Goal: Task Accomplishment & Management: Manage account settings

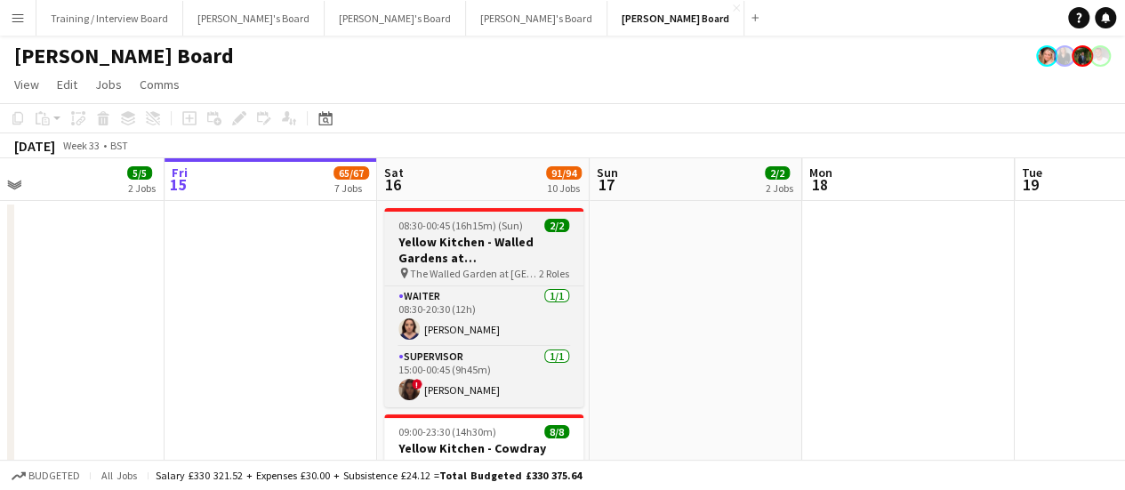
drag, startPoint x: 692, startPoint y: 296, endPoint x: 500, endPoint y: 221, distance: 206.1
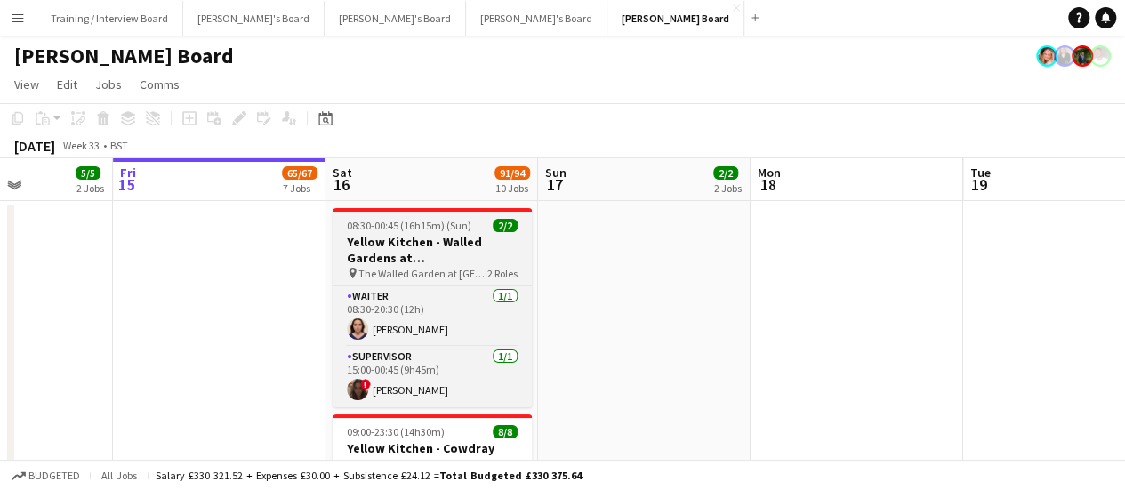
click at [453, 211] on div at bounding box center [432, 210] width 199 height 4
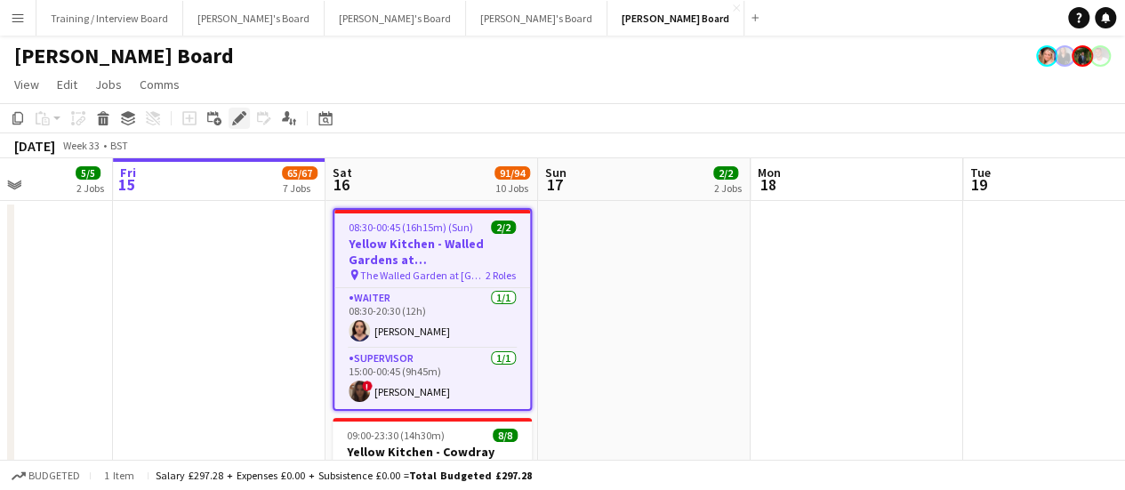
click at [246, 128] on div "Edit" at bounding box center [239, 118] width 21 height 21
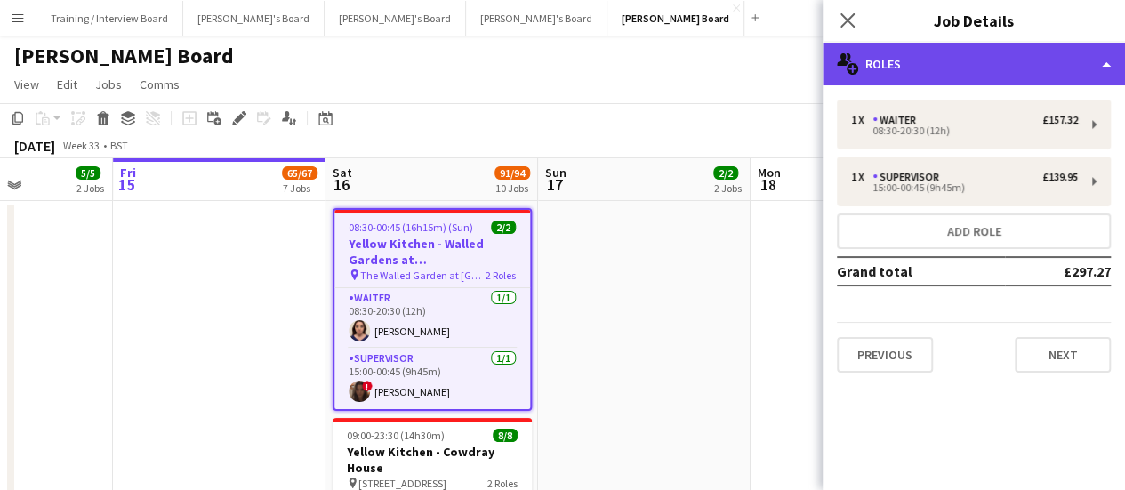
click at [1010, 81] on div "multiple-users-add Roles" at bounding box center [973, 64] width 302 height 43
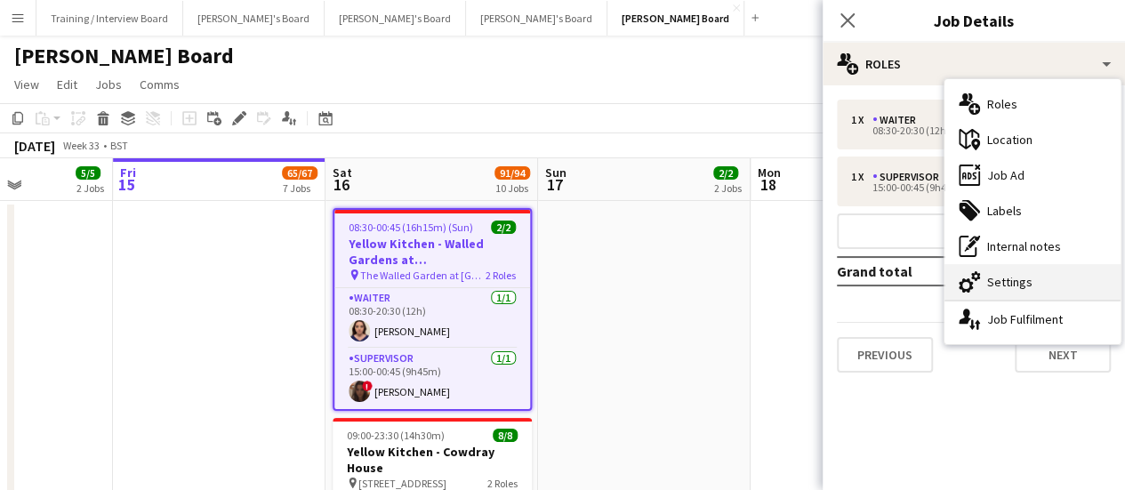
click at [1014, 272] on div "cog-double-3 Settings" at bounding box center [1032, 282] width 176 height 36
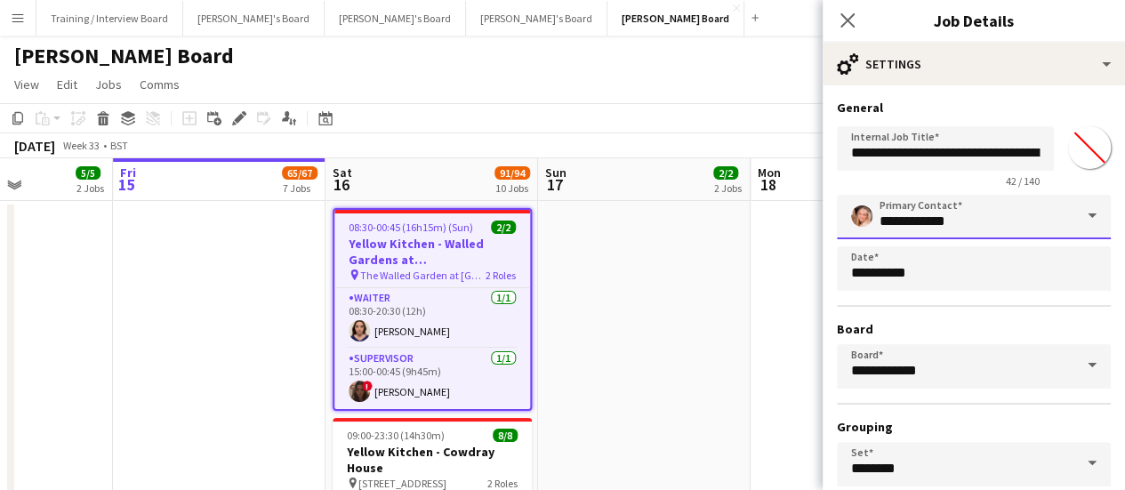
click at [1056, 205] on input "**********" at bounding box center [974, 217] width 274 height 44
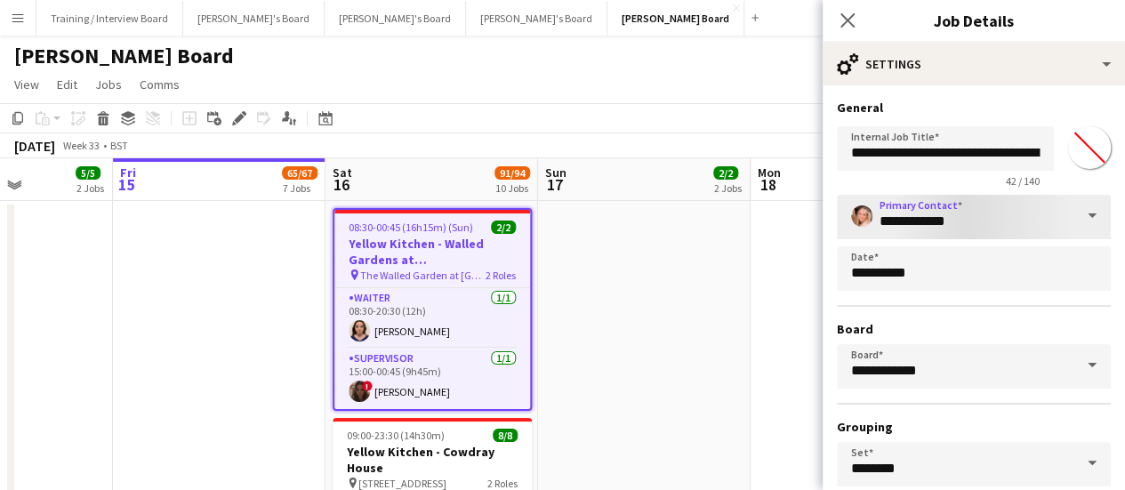
click at [1075, 211] on span at bounding box center [1091, 216] width 37 height 43
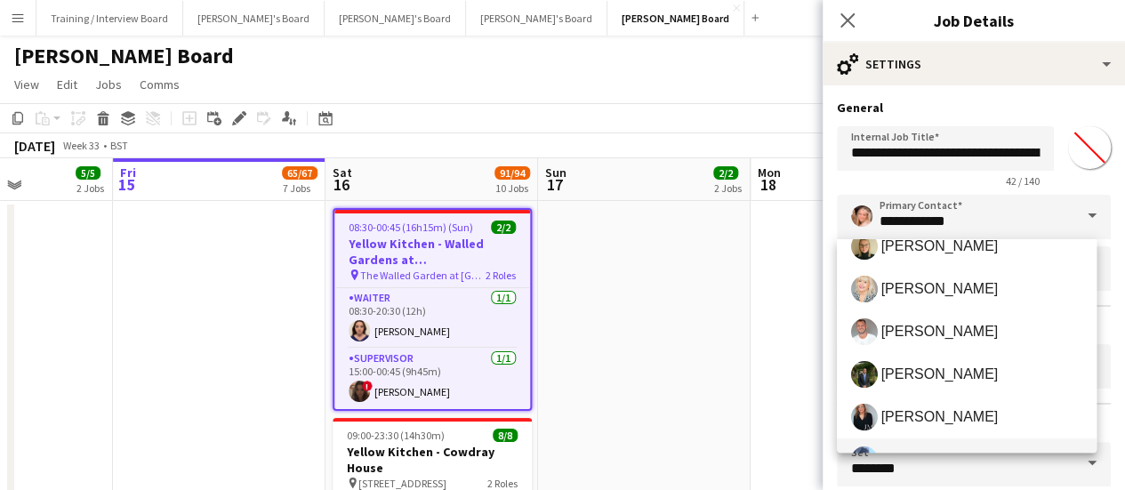
scroll to position [178, 0]
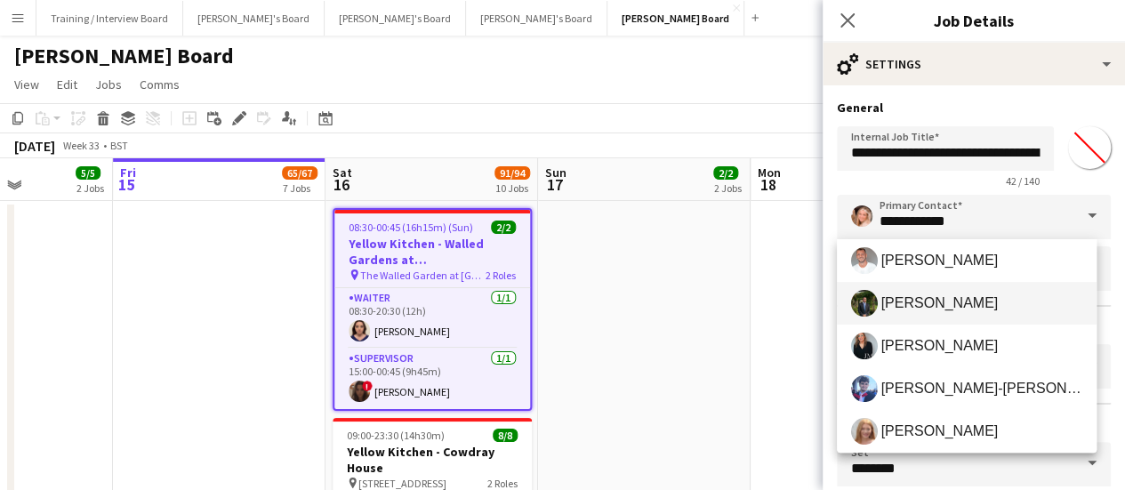
click at [934, 298] on span "[PERSON_NAME]" at bounding box center [939, 302] width 117 height 17
type input "**********"
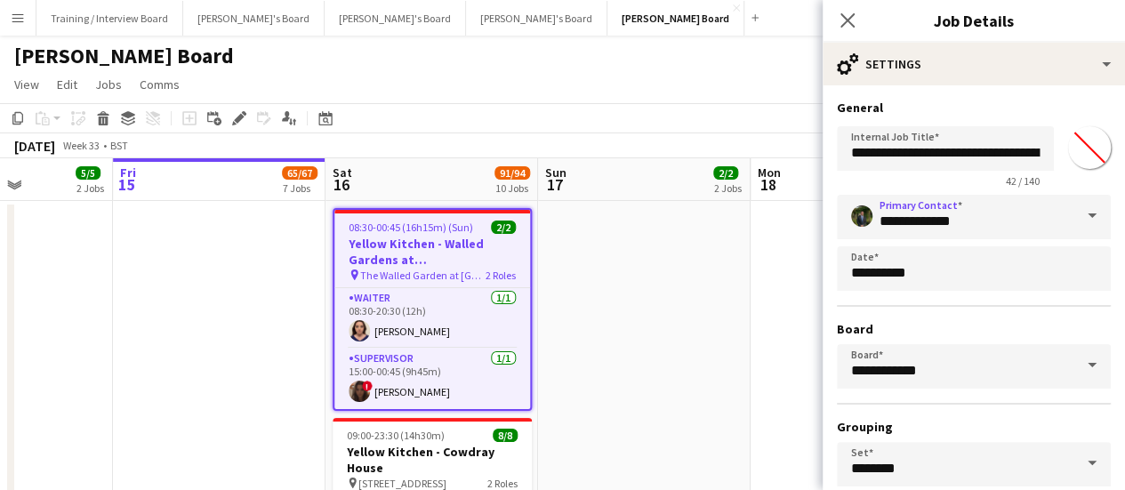
click at [622, 374] on app-date-cell at bounding box center [644, 458] width 213 height 514
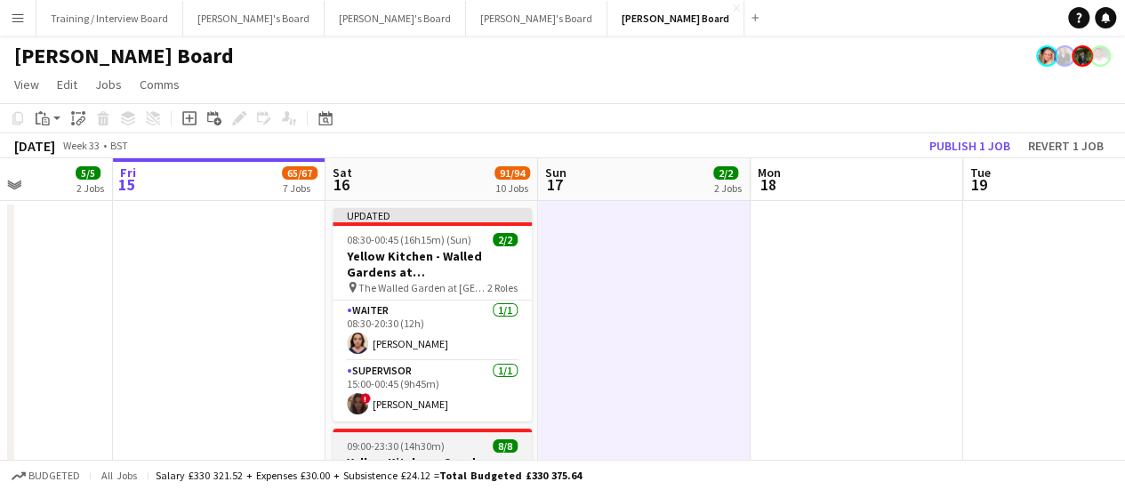
click at [434, 449] on span "09:00-23:30 (14h30m)" at bounding box center [396, 445] width 98 height 13
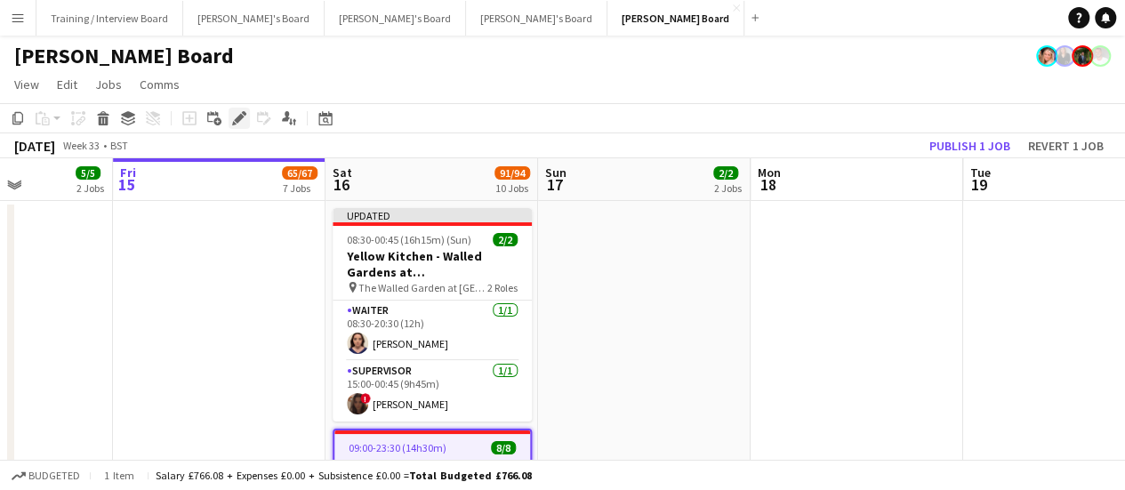
click at [233, 114] on icon "Edit" at bounding box center [239, 118] width 14 height 14
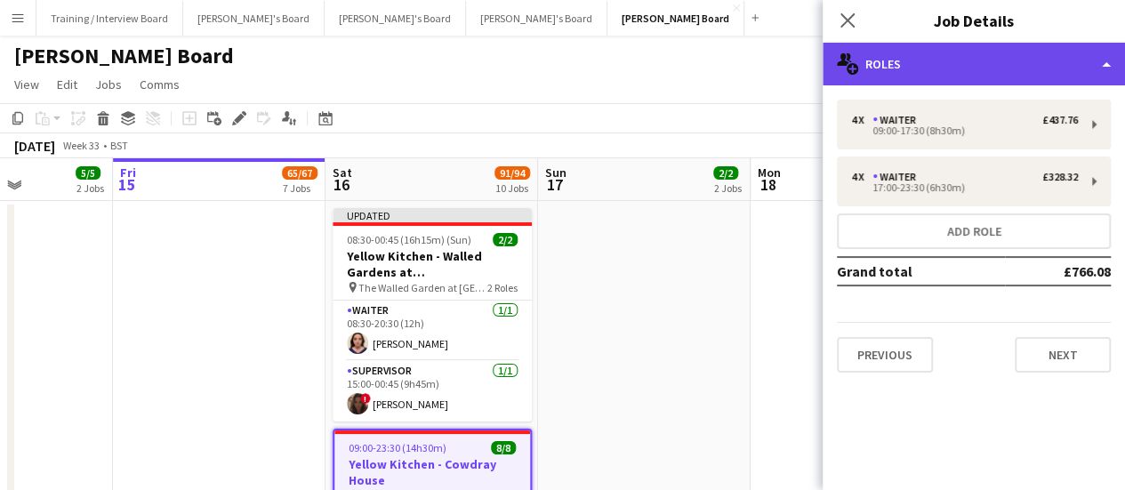
click at [934, 61] on div "multiple-users-add Roles" at bounding box center [973, 64] width 302 height 43
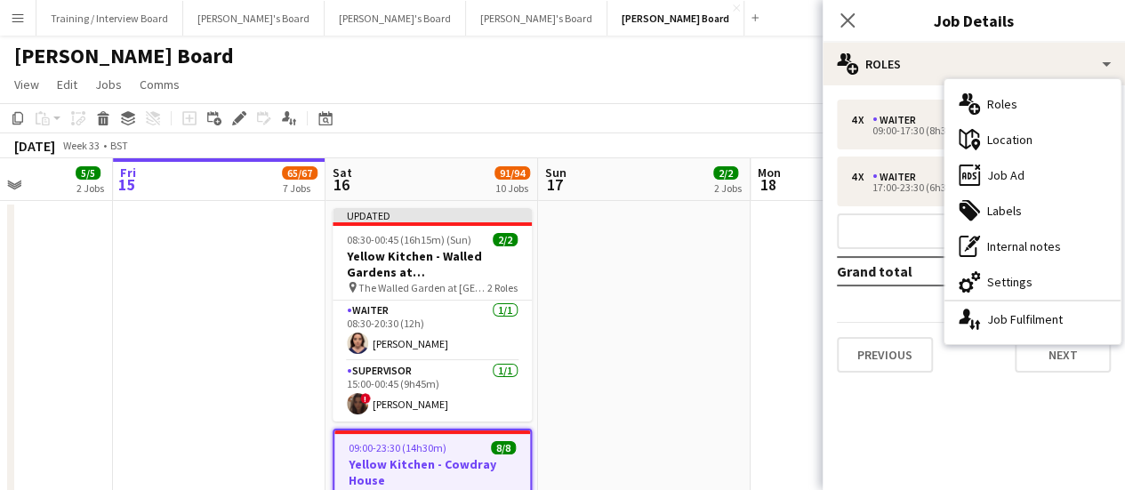
click at [1014, 268] on div "cog-double-3 Settings" at bounding box center [1032, 282] width 176 height 36
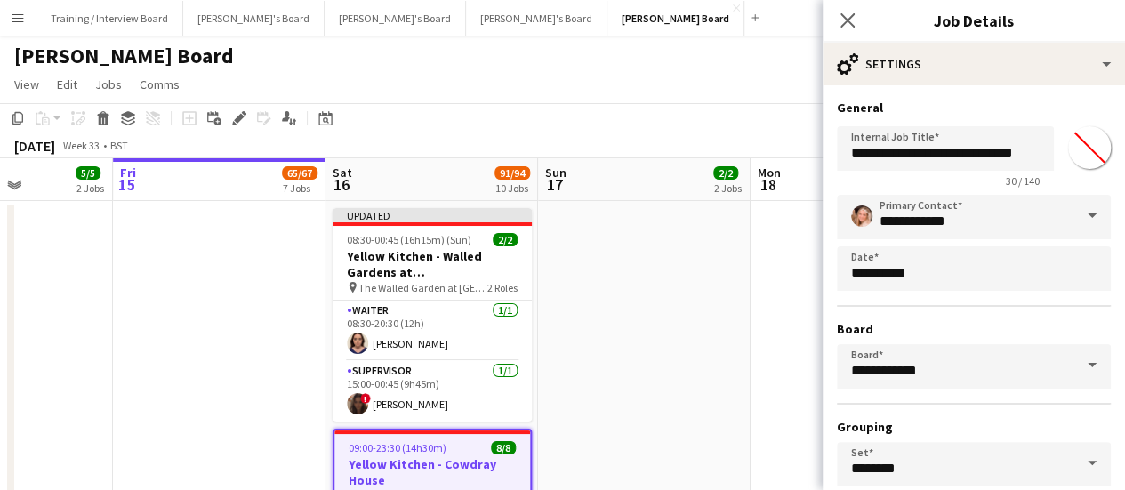
click at [1074, 214] on span at bounding box center [1091, 216] width 37 height 43
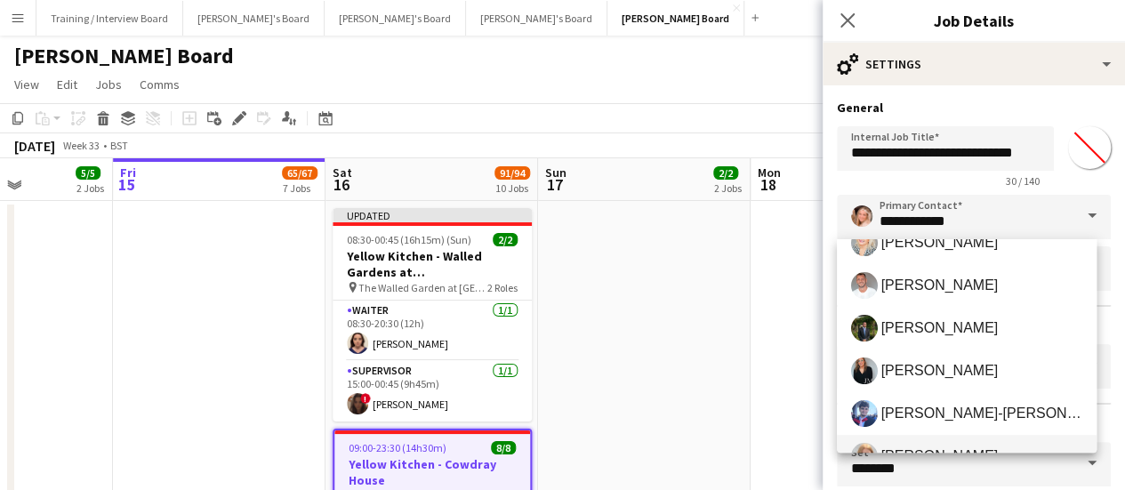
scroll to position [228, 0]
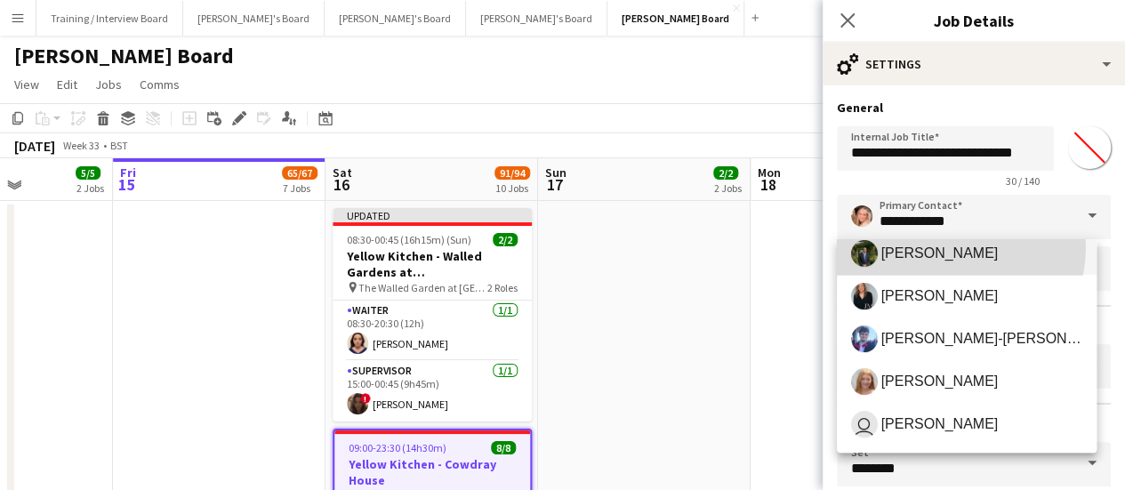
click at [948, 247] on span "[PERSON_NAME]" at bounding box center [939, 253] width 117 height 17
type input "**********"
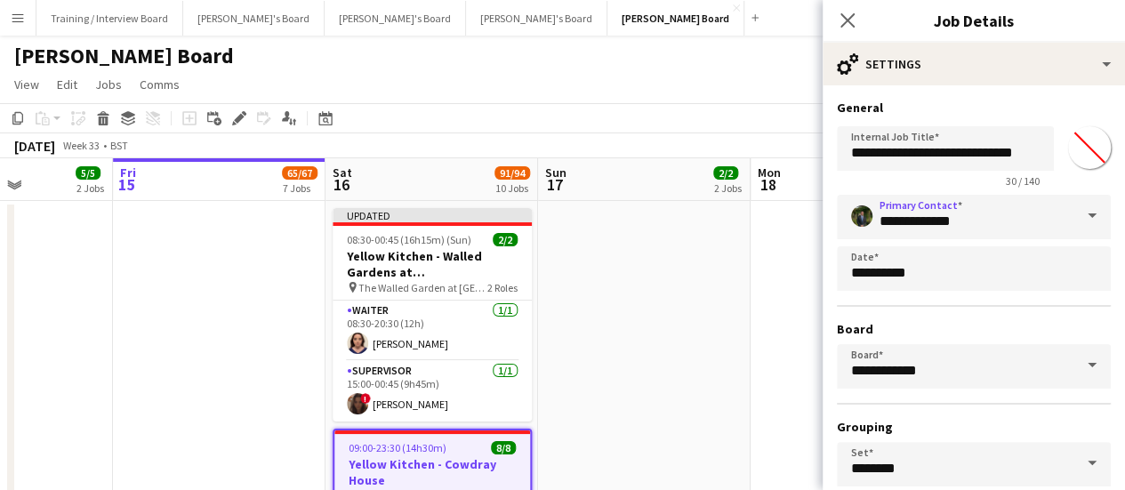
click at [587, 346] on app-date-cell at bounding box center [644, 458] width 213 height 514
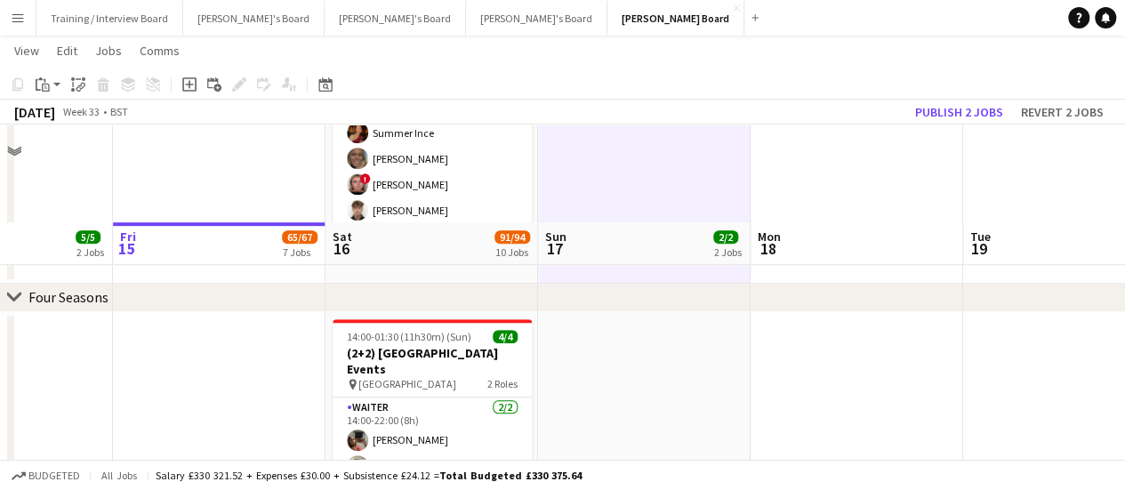
scroll to position [533, 0]
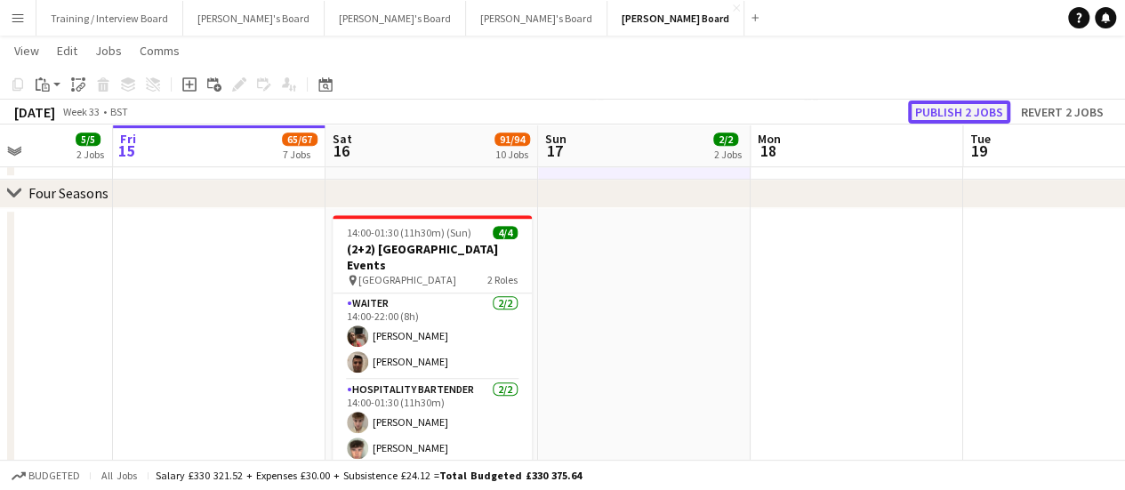
click at [934, 102] on button "Publish 2 jobs" at bounding box center [959, 111] width 102 height 23
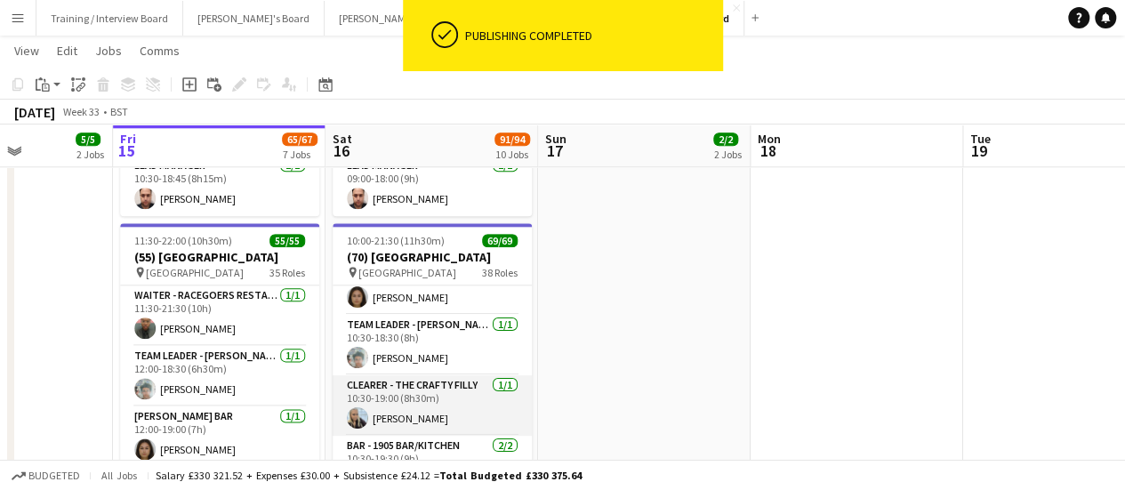
scroll to position [267, 0]
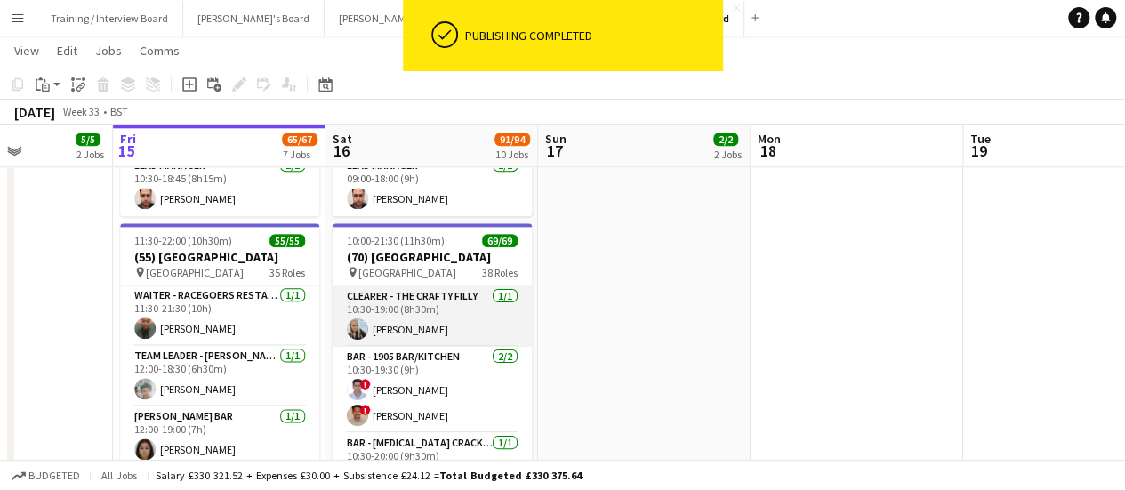
click at [439, 321] on app-card-role "Clearer - The Crafty Filly [DATE] 10:30-19:00 (8h30m) [PERSON_NAME]" at bounding box center [432, 316] width 199 height 60
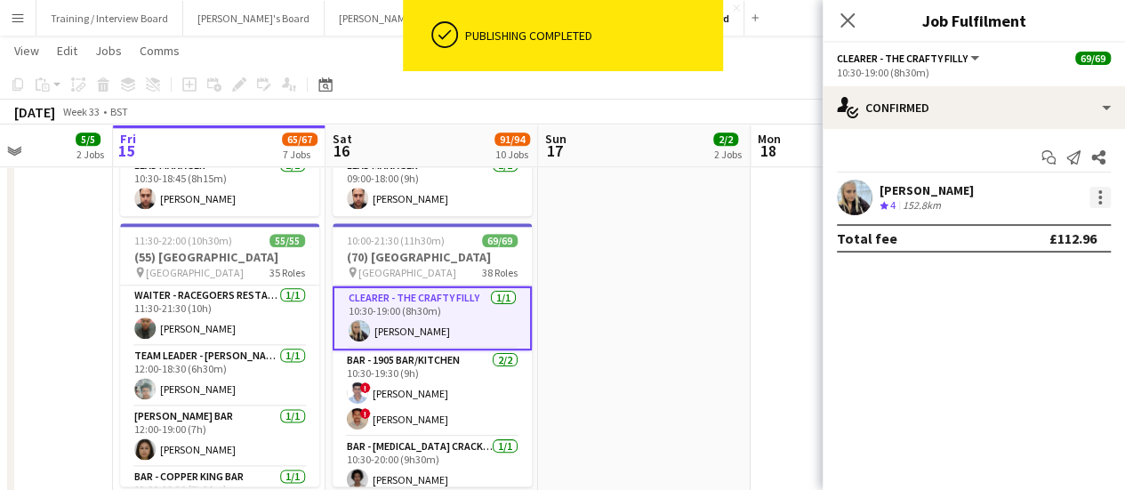
click at [1097, 200] on div at bounding box center [1099, 197] width 21 height 21
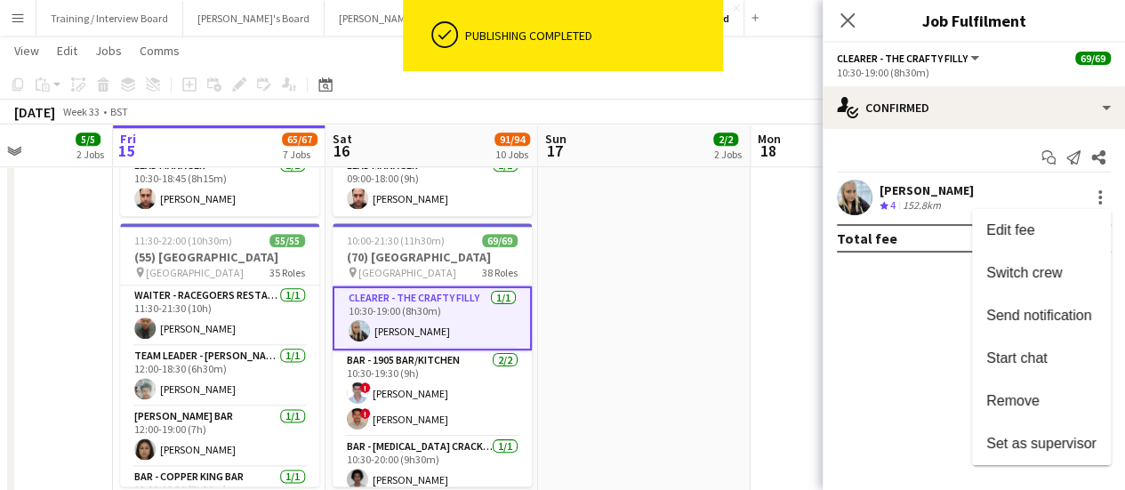
click at [590, 327] on div at bounding box center [562, 245] width 1125 height 490
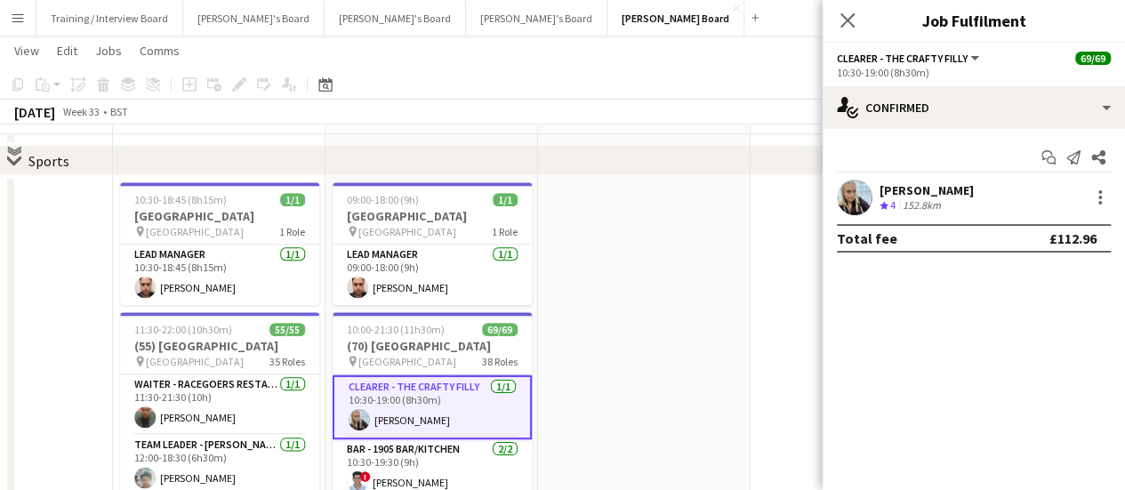
scroll to position [711, 0]
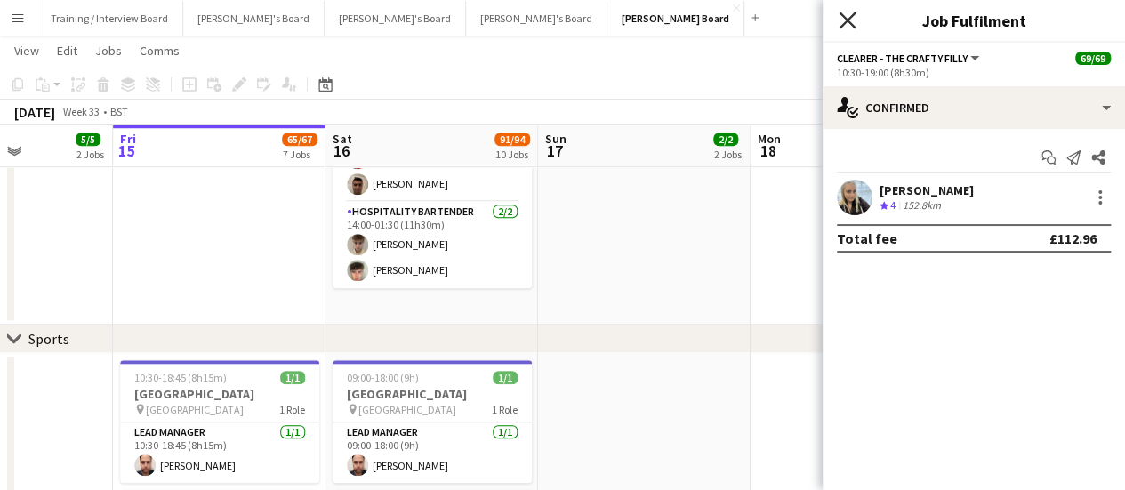
click at [841, 17] on icon "Close pop-in" at bounding box center [846, 20] width 17 height 17
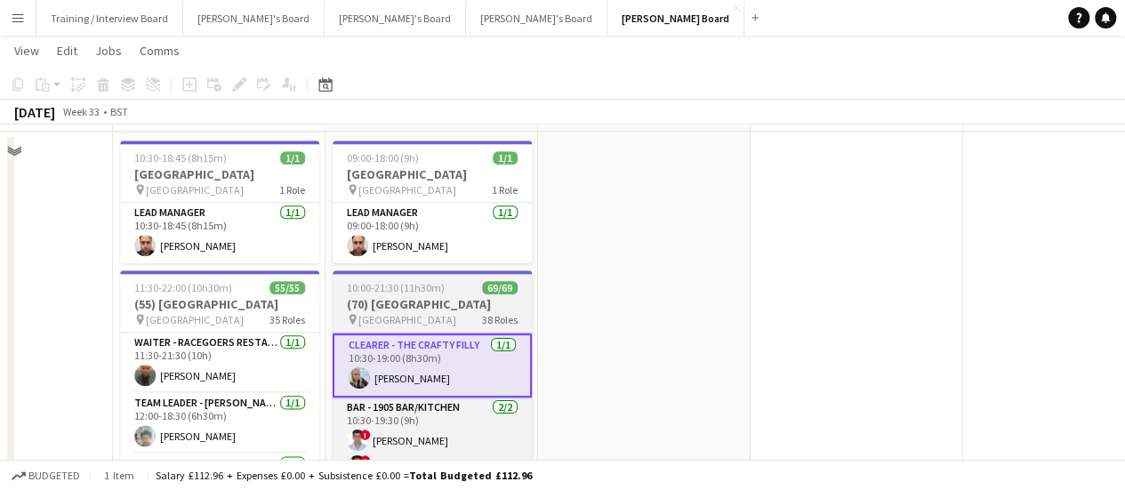
scroll to position [978, 0]
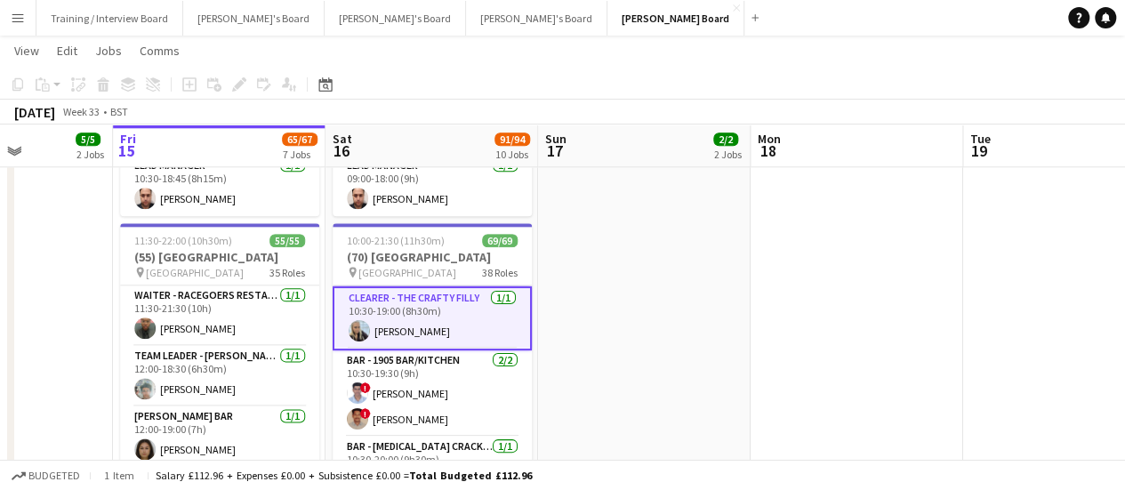
click at [464, 335] on app-card-role "Clearer - The Crafty Filly [DATE] 10:30-19:00 (8h30m) [PERSON_NAME]" at bounding box center [432, 318] width 199 height 64
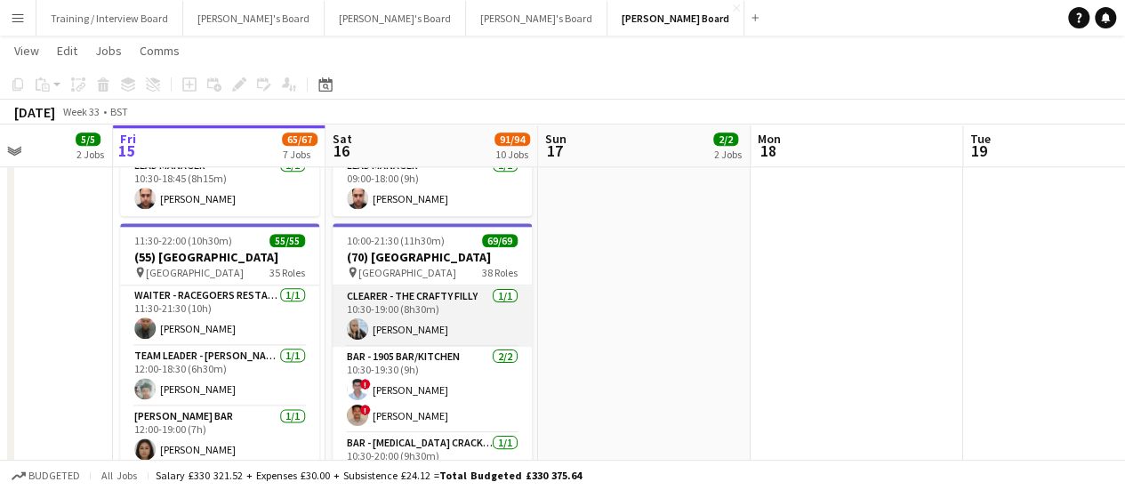
click at [445, 322] on app-card-role "Clearer - The Crafty Filly [DATE] 10:30-19:00 (8h30m) [PERSON_NAME]" at bounding box center [432, 316] width 199 height 60
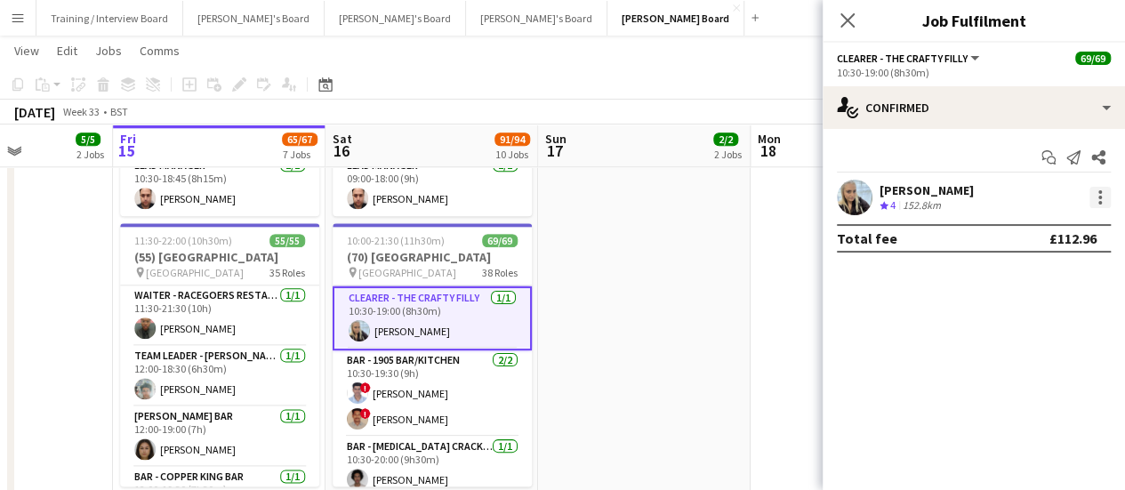
click at [1100, 196] on div at bounding box center [1100, 198] width 4 height 4
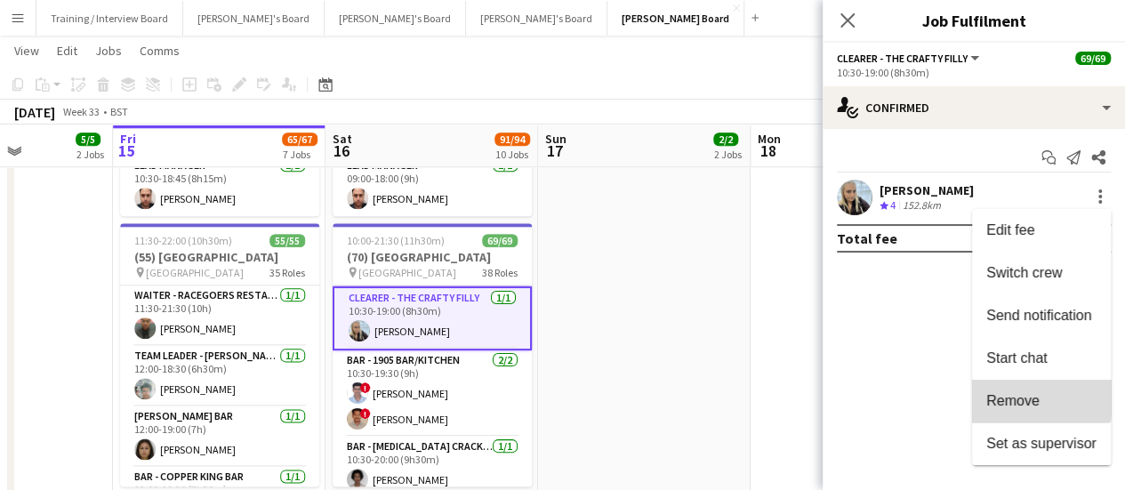
click at [1030, 396] on span "Remove" at bounding box center [1012, 400] width 53 height 15
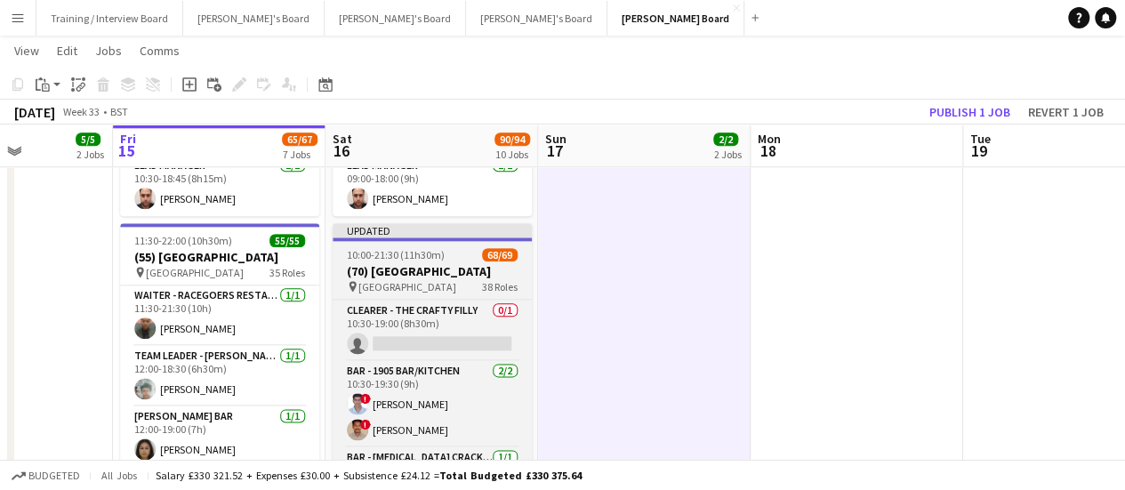
drag, startPoint x: 414, startPoint y: 260, endPoint x: 442, endPoint y: 239, distance: 34.3
click at [414, 258] on app-job-card "Updated 10:00-21:30 (11h30m) 68/69 (70) [GEOGRAPHIC_DATA] pin [GEOGRAPHIC_DATA]…" at bounding box center [432, 354] width 199 height 263
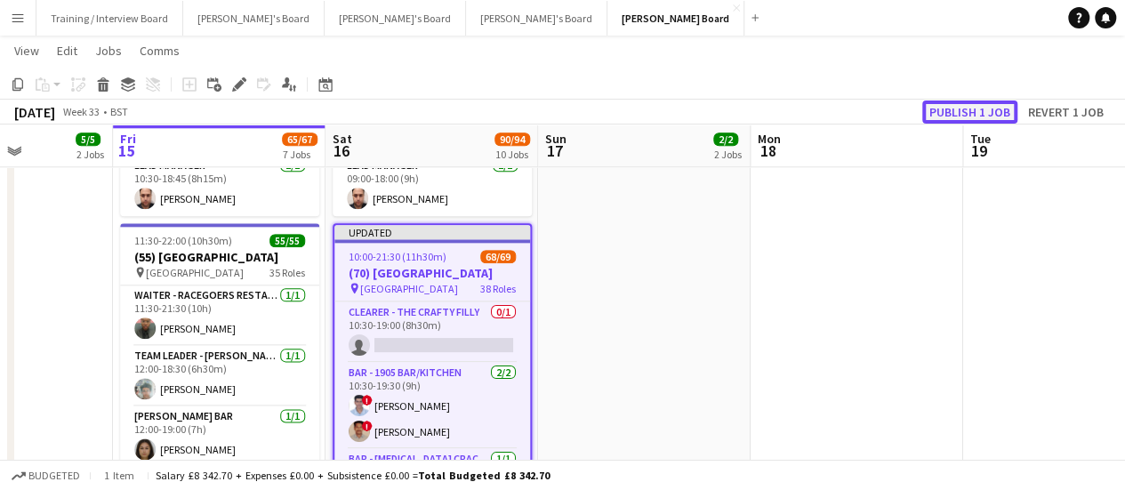
click at [983, 116] on button "Publish 1 job" at bounding box center [969, 111] width 95 height 23
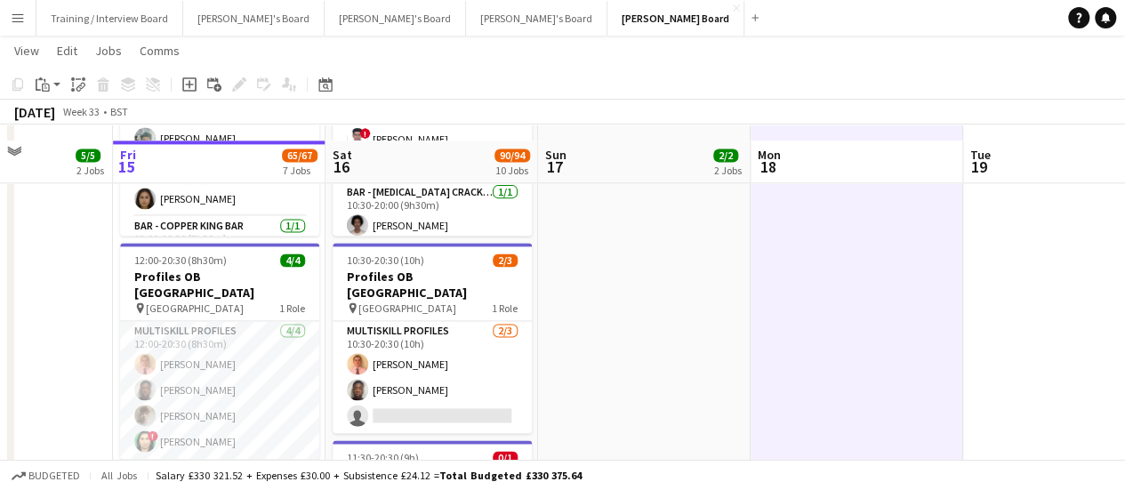
scroll to position [1245, 0]
